Goal: Task Accomplishment & Management: Manage account settings

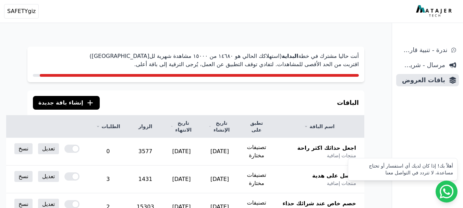
scroll to position [132, 0]
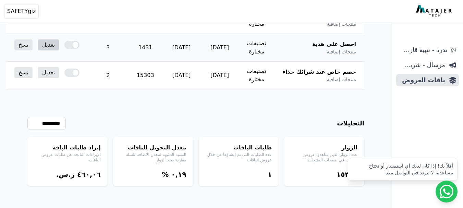
click at [59, 46] on link "تعديل" at bounding box center [48, 44] width 21 height 11
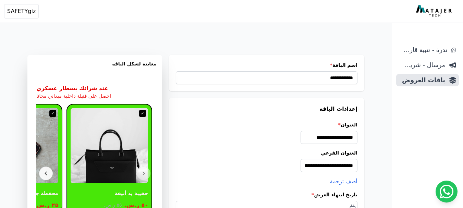
select select "*********"
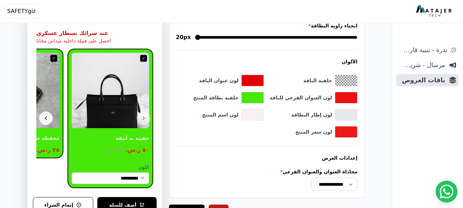
scroll to position [687, 0]
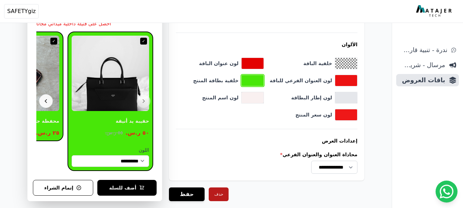
click at [249, 80] on button "toggle color picker dialog" at bounding box center [253, 80] width 22 height 11
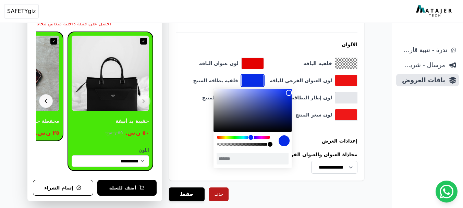
click at [251, 138] on div "color picker dialog" at bounding box center [243, 137] width 53 height 3
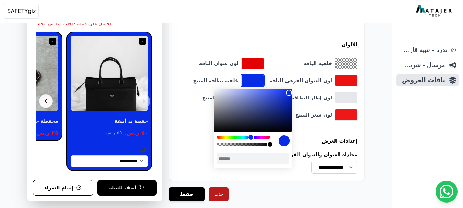
scroll to position [0, -1]
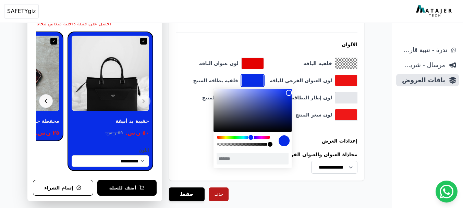
click at [227, 138] on div "color picker dialog" at bounding box center [243, 137] width 53 height 3
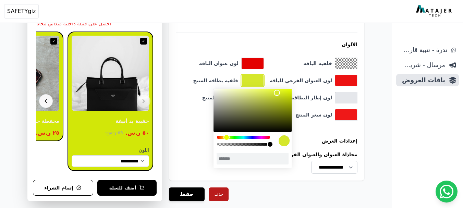
click at [277, 93] on div "color picker dialog" at bounding box center [253, 110] width 78 height 43
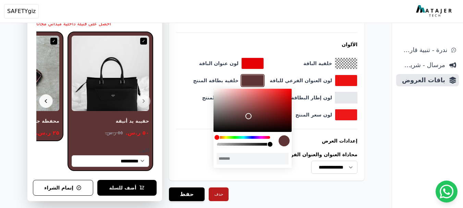
type input "*******"
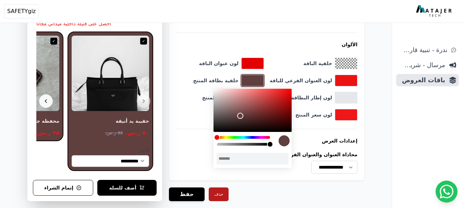
drag, startPoint x: 276, startPoint y: 94, endPoint x: 240, endPoint y: 116, distance: 42.3
click at [240, 116] on div "color picker dialog" at bounding box center [240, 116] width 6 height 6
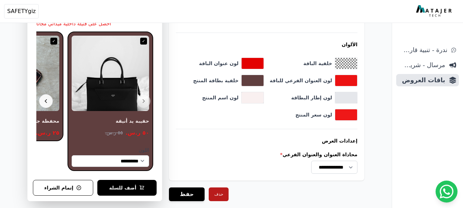
click at [263, 188] on div "حذف حفظ" at bounding box center [266, 194] width 195 height 14
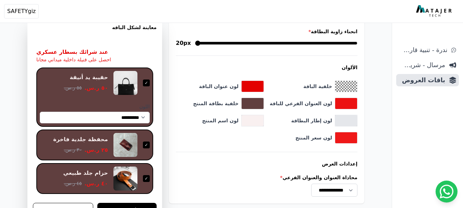
scroll to position [722, 0]
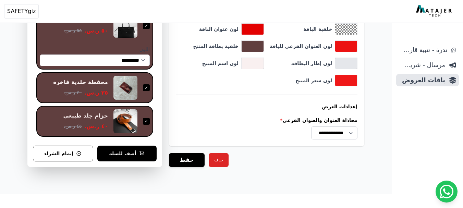
click at [217, 160] on button "حذف" at bounding box center [219, 160] width 20 height 14
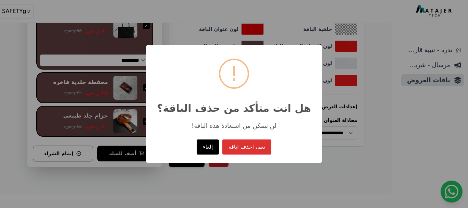
click at [207, 151] on button "إلغاء" at bounding box center [208, 146] width 22 height 15
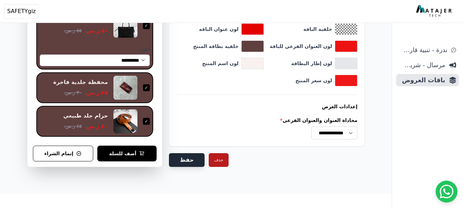
click at [176, 160] on button "حفظ" at bounding box center [187, 160] width 36 height 14
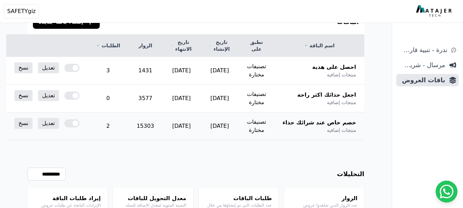
scroll to position [103, 0]
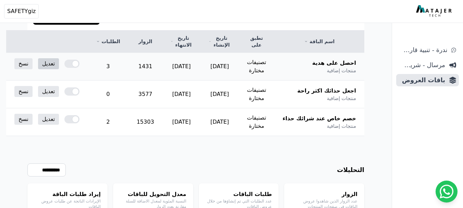
click at [59, 66] on link "تعديل" at bounding box center [48, 63] width 21 height 11
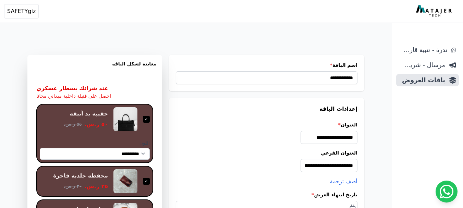
select select "*********"
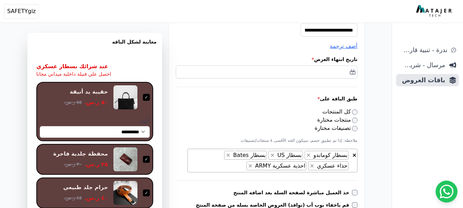
scroll to position [137, 0]
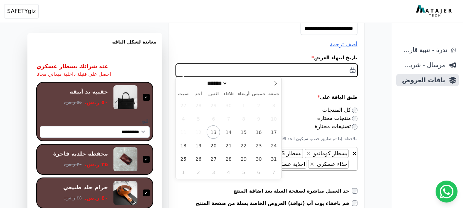
click at [339, 69] on input "text" at bounding box center [267, 70] width 182 height 13
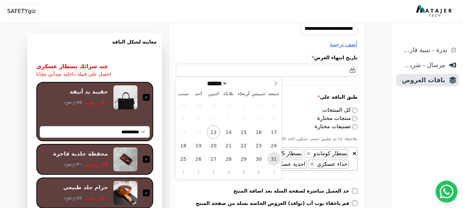
click at [274, 159] on span "31" at bounding box center [273, 158] width 13 height 13
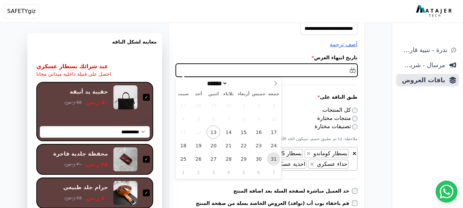
type input "**********"
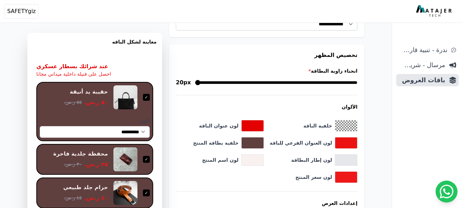
scroll to position [722, 0]
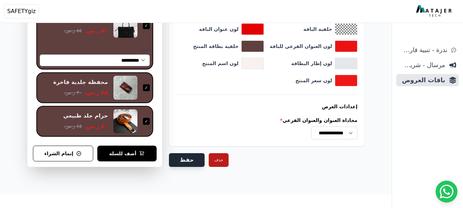
click at [185, 161] on button "حفظ" at bounding box center [187, 160] width 36 height 14
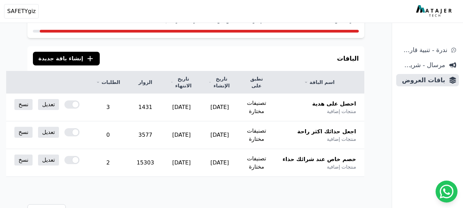
scroll to position [47, 0]
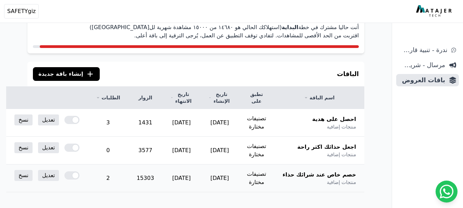
click at [80, 174] on div at bounding box center [71, 175] width 15 height 8
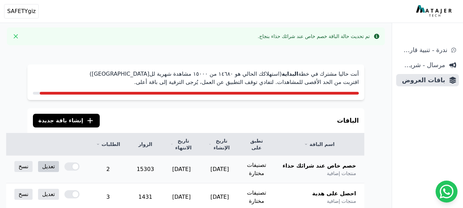
click at [59, 166] on link "تعديل" at bounding box center [48, 166] width 21 height 11
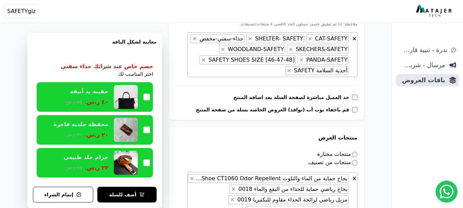
scroll to position [240, 0]
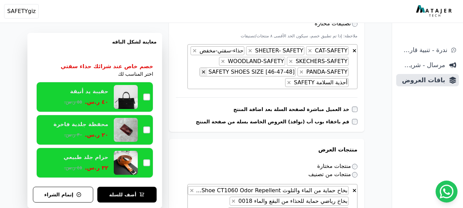
click at [206, 72] on span "×" at bounding box center [203, 72] width 4 height 7
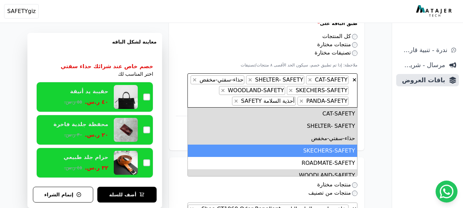
scroll to position [206, 0]
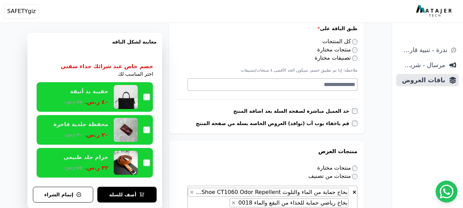
click at [354, 85] on textarea "Search" at bounding box center [272, 85] width 168 height 8
click at [348, 84] on textarea "Search" at bounding box center [272, 85] width 168 height 8
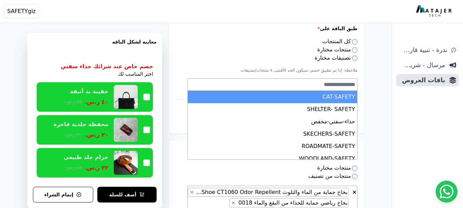
click at [343, 99] on li "CAT-SAFETY" at bounding box center [272, 97] width 169 height 12
select select "*********"
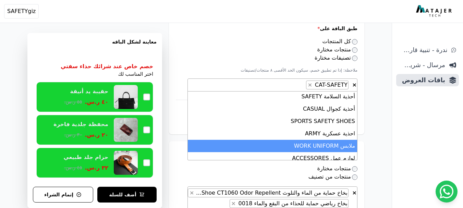
scroll to position [446, 0]
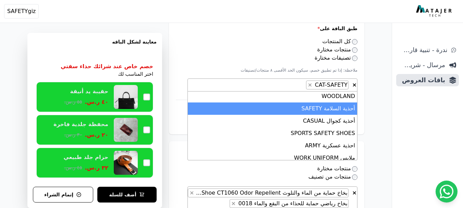
click at [343, 108] on li "أحذية السلامة SAFETY" at bounding box center [272, 108] width 169 height 12
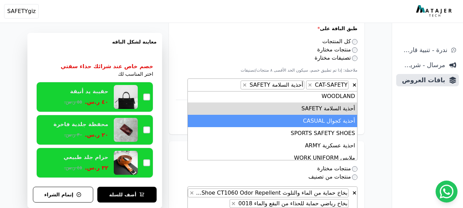
click at [346, 122] on li "أحذية كجوال CASUAL" at bounding box center [272, 121] width 169 height 12
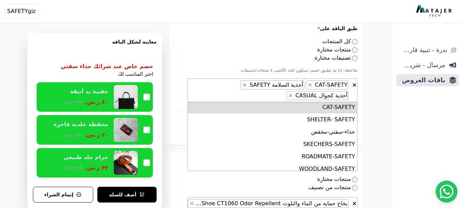
scroll to position [0, 0]
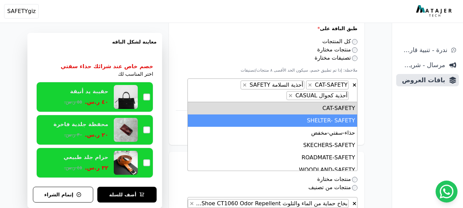
click at [327, 119] on li "SHELTER- SAFETY" at bounding box center [272, 120] width 169 height 12
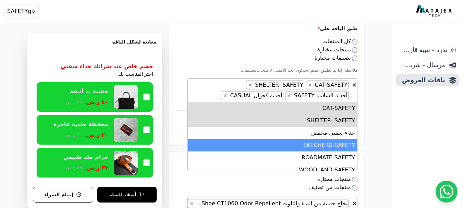
click at [310, 145] on li "SKECHERS-SAFETY" at bounding box center [272, 145] width 169 height 12
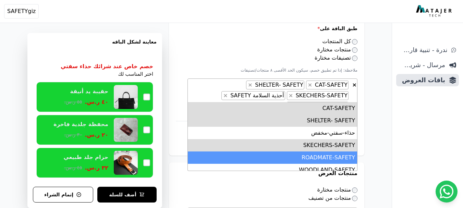
click at [315, 157] on li "ROADMATE-SAFETY" at bounding box center [272, 157] width 169 height 12
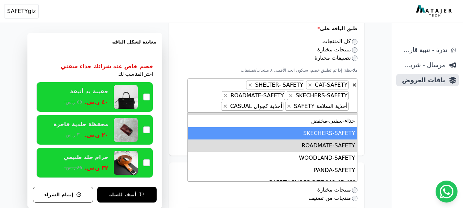
scroll to position [34, 0]
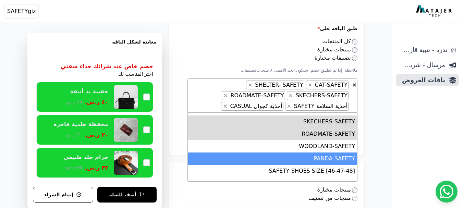
click at [325, 159] on li "PANDA-SAFETY" at bounding box center [272, 159] width 169 height 12
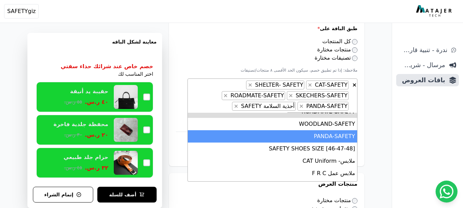
scroll to position [69, 0]
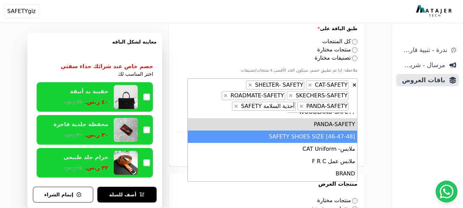
click at [318, 133] on li "SAFETY SHOES SIZE [46-47-48]" at bounding box center [272, 137] width 169 height 12
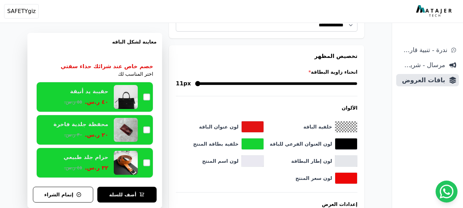
scroll to position [748, 0]
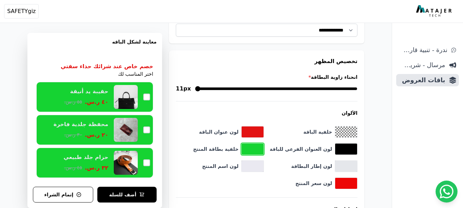
click at [246, 148] on button "toggle color picker dialog" at bounding box center [253, 149] width 22 height 11
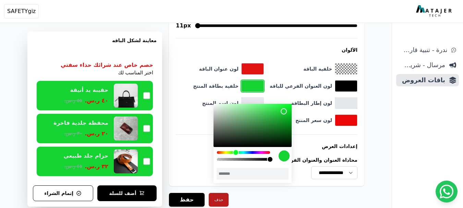
scroll to position [817, 0]
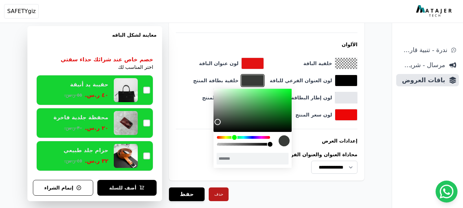
click at [218, 122] on div "color picker dialog" at bounding box center [253, 110] width 78 height 43
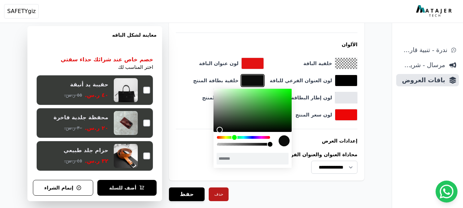
click at [218, 130] on div "color picker dialog" at bounding box center [253, 110] width 78 height 43
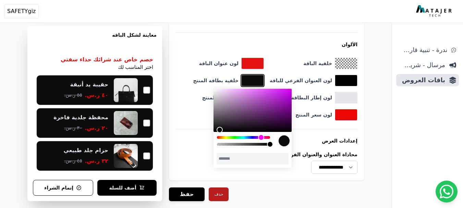
click at [260, 137] on div "color picker dialog" at bounding box center [243, 137] width 53 height 3
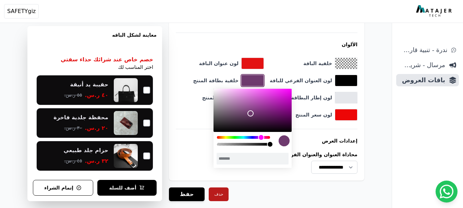
click at [251, 113] on div "color picker dialog" at bounding box center [253, 110] width 78 height 43
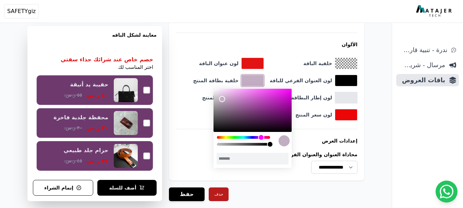
click at [222, 99] on div "color picker dialog" at bounding box center [253, 110] width 78 height 43
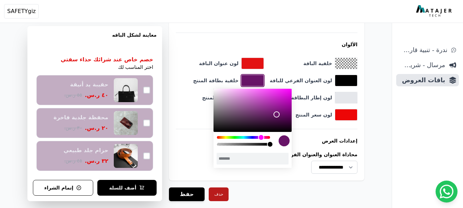
click at [277, 114] on div "color picker dialog" at bounding box center [253, 110] width 78 height 43
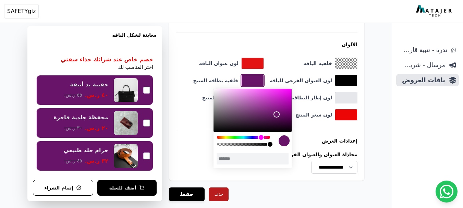
click at [252, 137] on div "color picker dialog" at bounding box center [243, 137] width 53 height 3
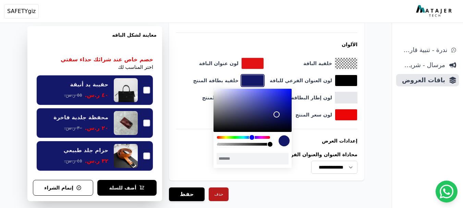
click at [281, 99] on div "color picker dialog" at bounding box center [253, 110] width 78 height 43
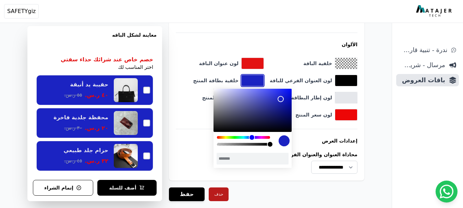
click at [287, 93] on div "color picker dialog" at bounding box center [253, 110] width 78 height 43
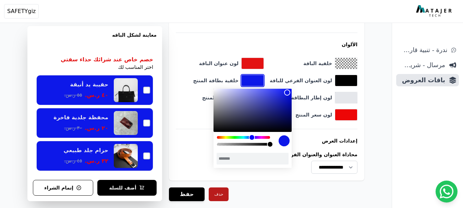
type input "*******"
click at [285, 112] on div "color picker dialog" at bounding box center [253, 110] width 78 height 43
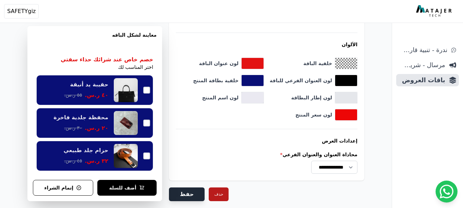
click at [194, 195] on button "حفظ" at bounding box center [187, 194] width 36 height 14
